Goal: Information Seeking & Learning: Learn about a topic

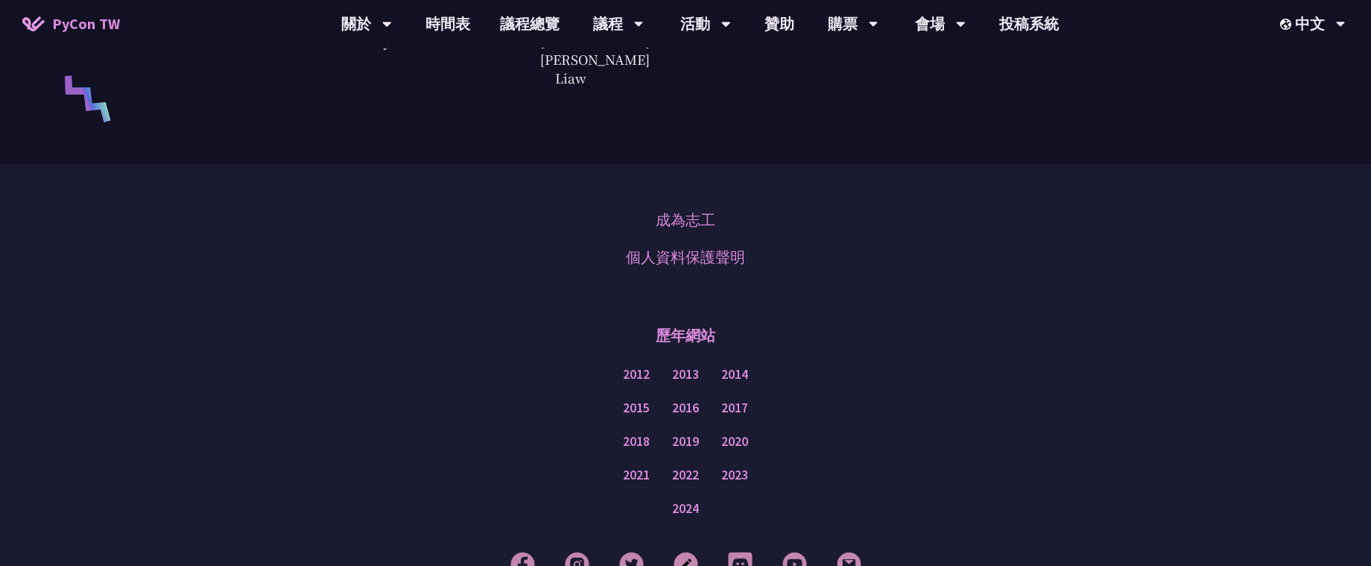
scroll to position [3754, 0]
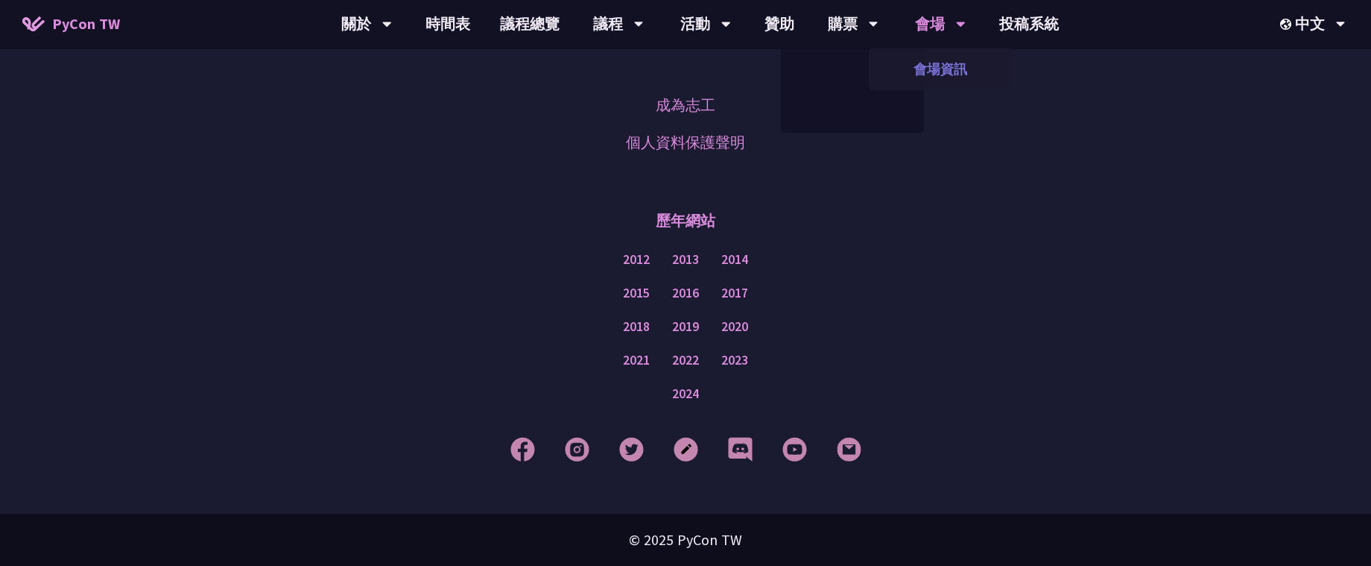
click at [945, 69] on link "會場資訊" at bounding box center [940, 68] width 143 height 35
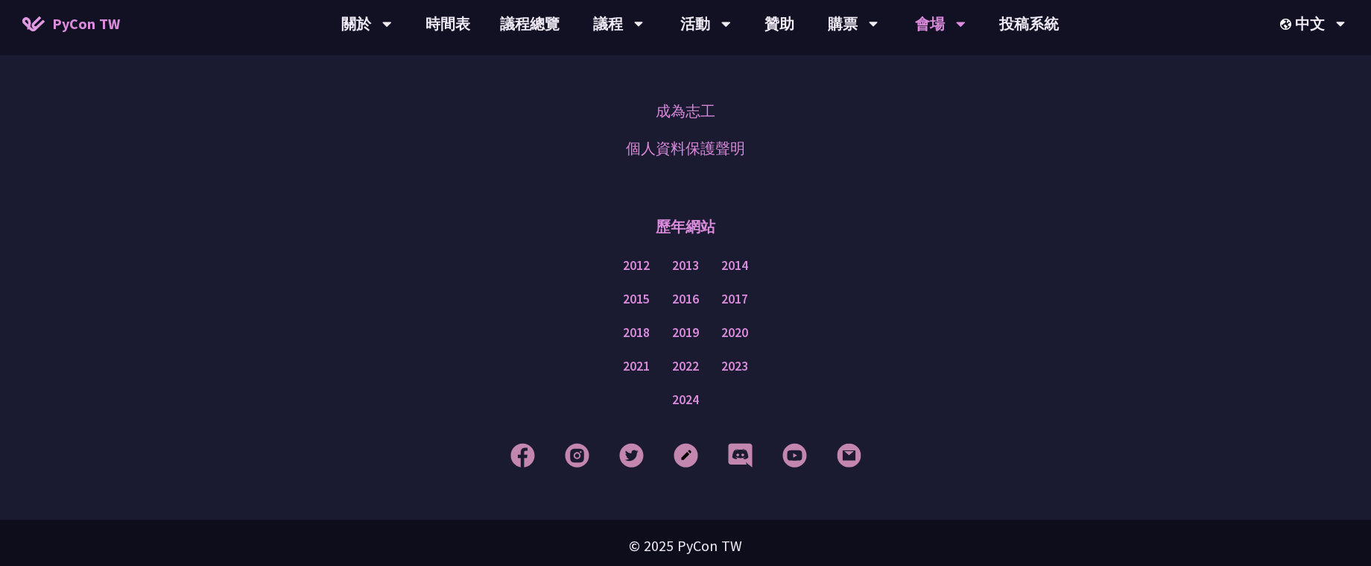
scroll to position [1471, 0]
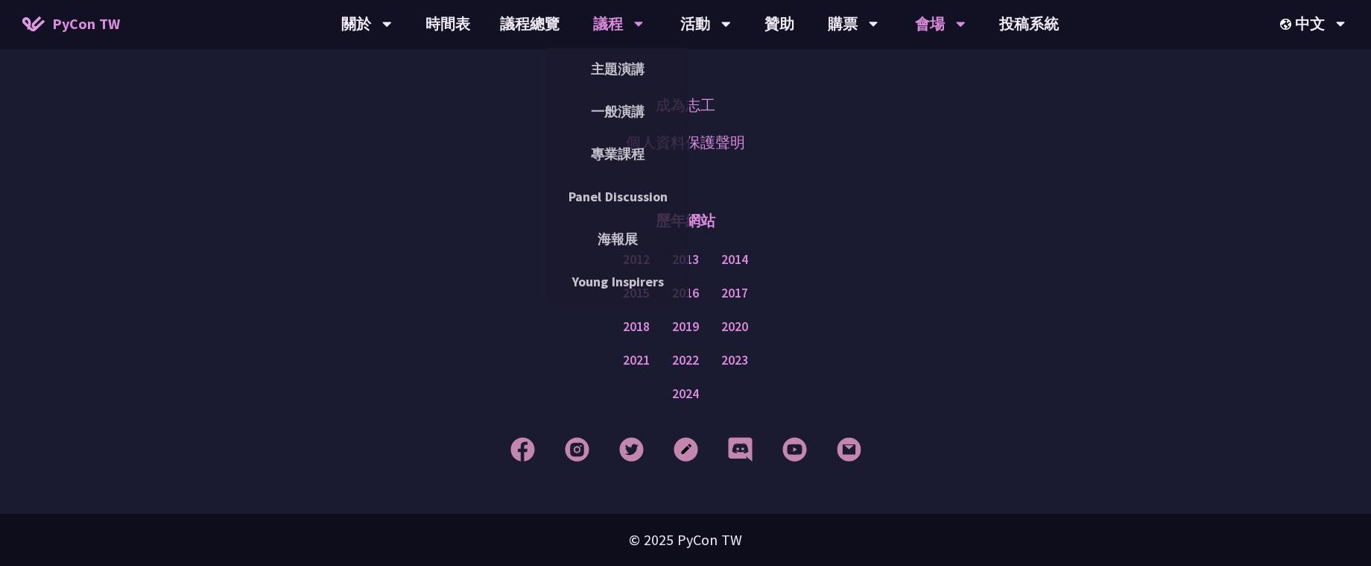
click at [625, 26] on div "議程" at bounding box center [618, 24] width 51 height 48
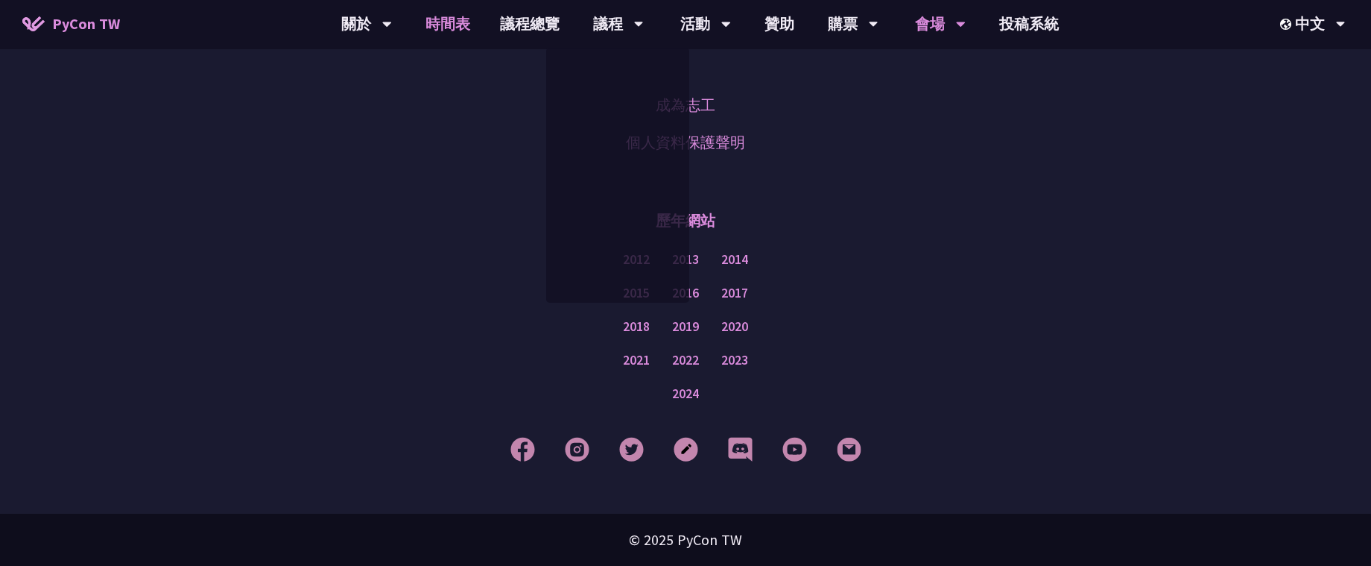
click at [411, 25] on link "時間表" at bounding box center [448, 24] width 75 height 48
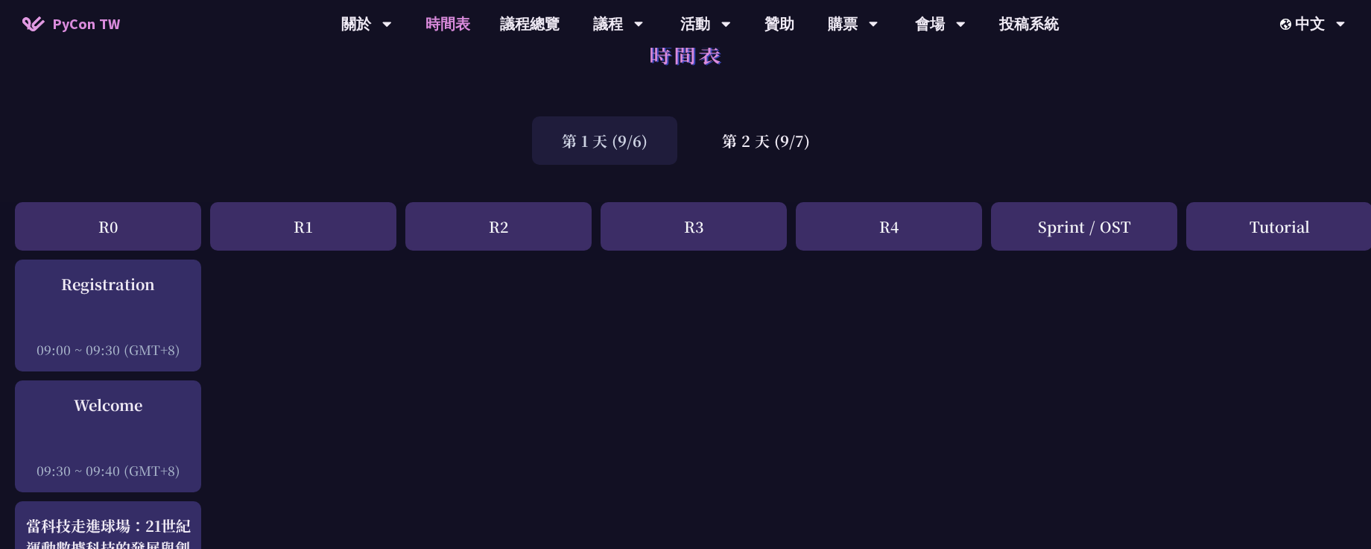
scroll to position [112, 0]
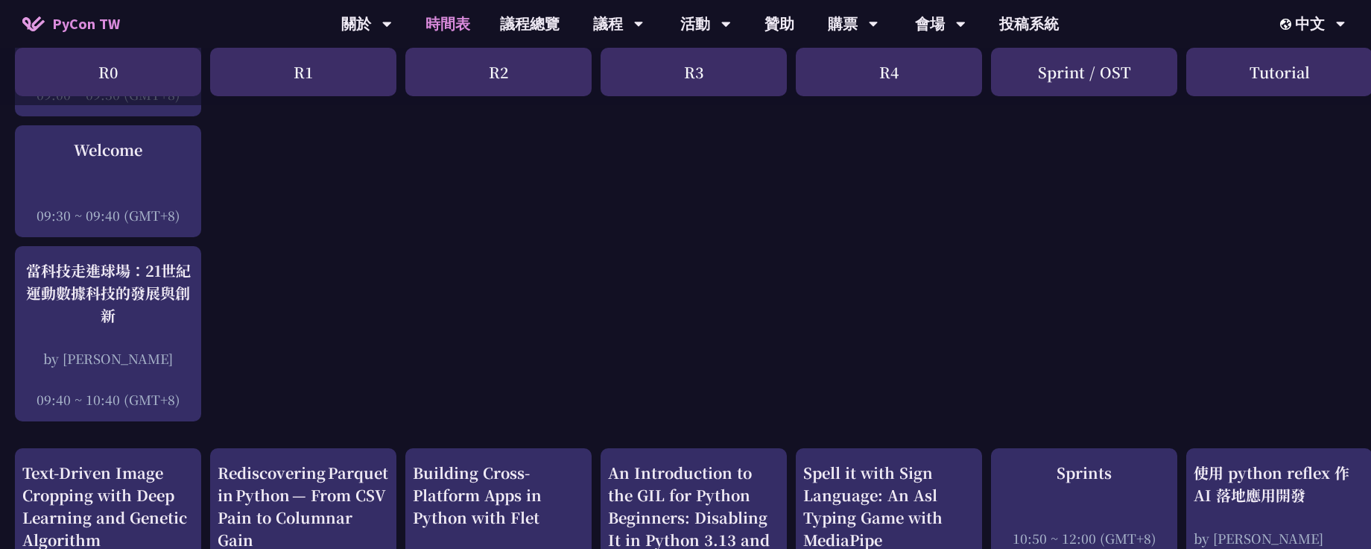
scroll to position [297, 0]
click at [521, 10] on link "議程總覽" at bounding box center [529, 24] width 89 height 48
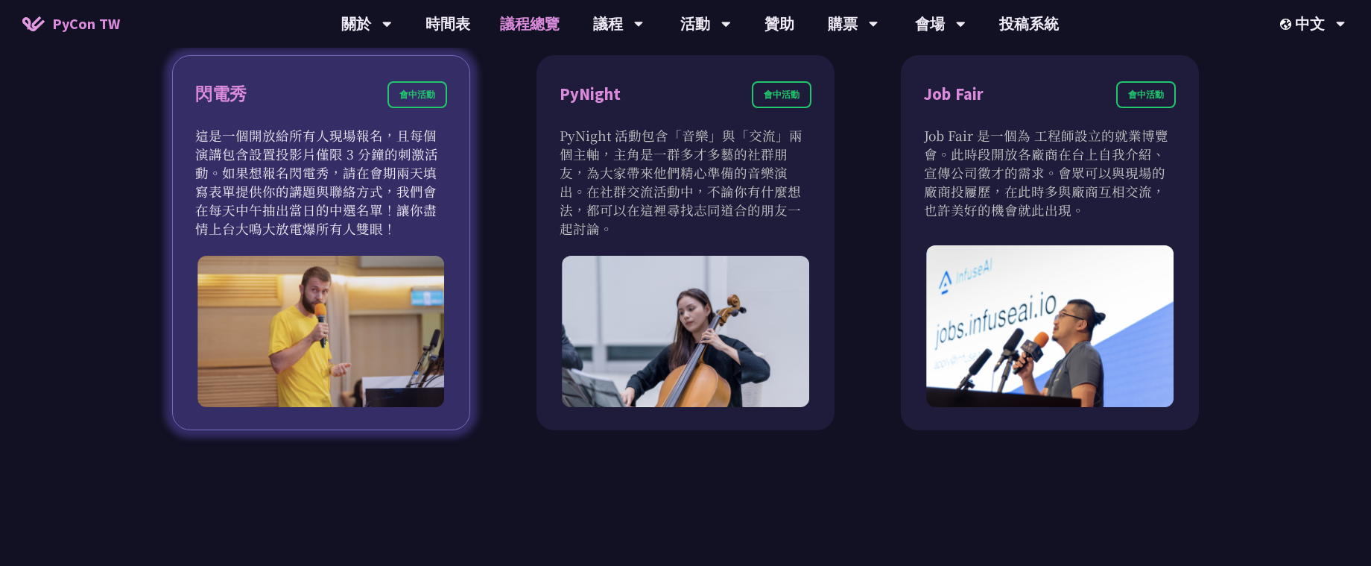
scroll to position [1342, 0]
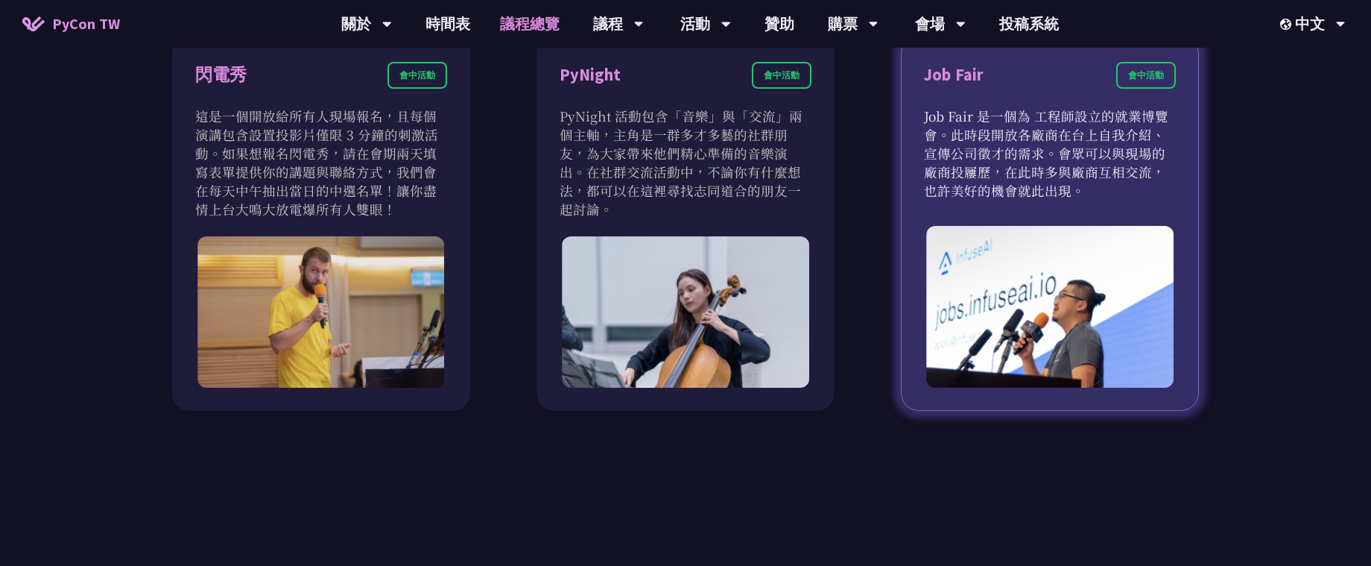
drag, startPoint x: 1113, startPoint y: 88, endPoint x: 1120, endPoint y: 83, distance: 8.1
click at [1113, 88] on div "Job Fair 會中活動" at bounding box center [1050, 84] width 252 height 45
click at [1136, 72] on div "會中活動" at bounding box center [1146, 75] width 60 height 27
click at [1003, 92] on div "Job Fair 會中活動" at bounding box center [1050, 84] width 252 height 45
click at [1004, 151] on p "Job Fair 是一個為 工程師設立的就業博覽會。此時段開放各廠商在台上自我介紹、宣傳公司徵才的需求。會眾可以與現場的廠商投屨歷，在此時多與廠商互相交流，也…" at bounding box center [1050, 153] width 252 height 93
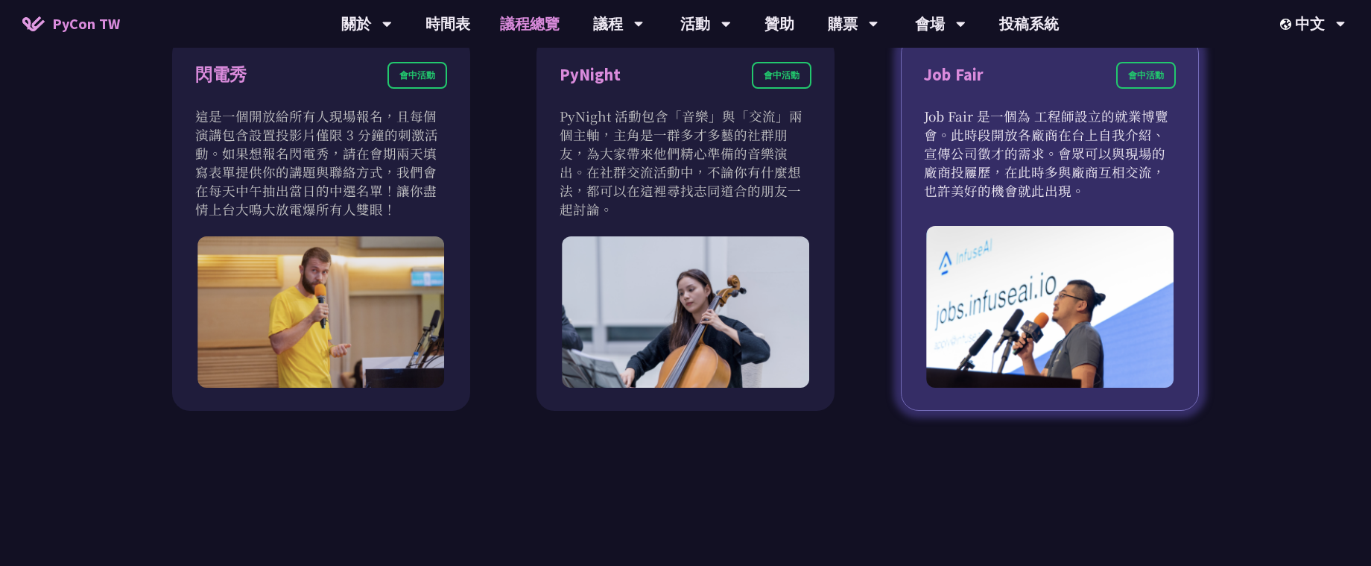
scroll to position [1230, 0]
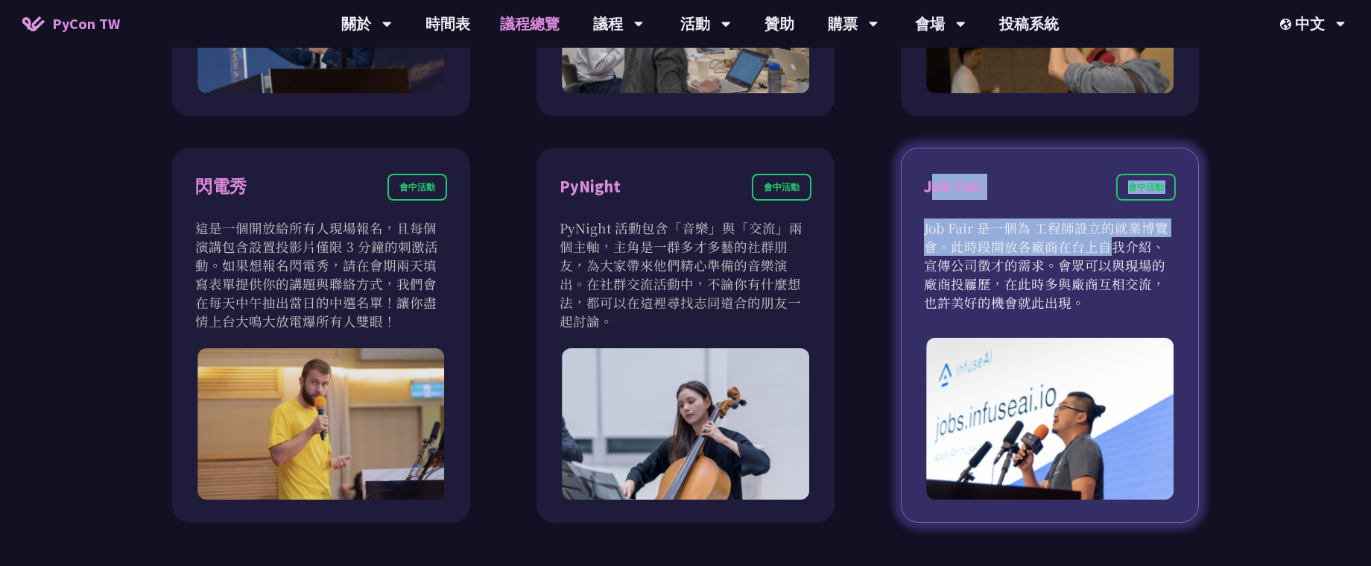
drag, startPoint x: 932, startPoint y: 182, endPoint x: 994, endPoint y: 242, distance: 86.4
click at [994, 242] on div "Job Fair 會中活動 Job Fair 是一個為 工程師設立的就業博覽會。此時段開放各廠商在台上自我介紹、宣傳公司徵才的需求。會眾可以與現場的廠商投屨歷…" at bounding box center [1050, 336] width 298 height 376
click at [994, 243] on p "Job Fair 是一個為 工程師設立的就業博覽會。此時段開放各廠商在台上自我介紹、宣傳公司徵才的需求。會眾可以與現場的廠商投屨歷，在此時多與廠商互相交流，也…" at bounding box center [1050, 264] width 252 height 93
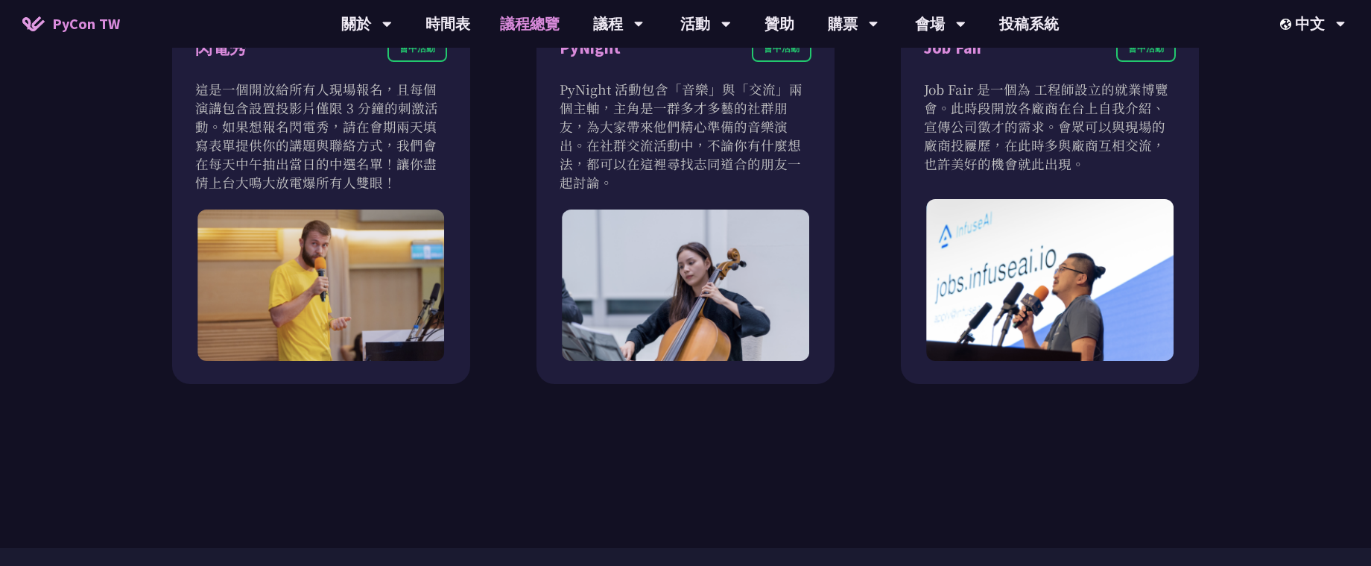
scroll to position [1308, 0]
